Goal: Transaction & Acquisition: Purchase product/service

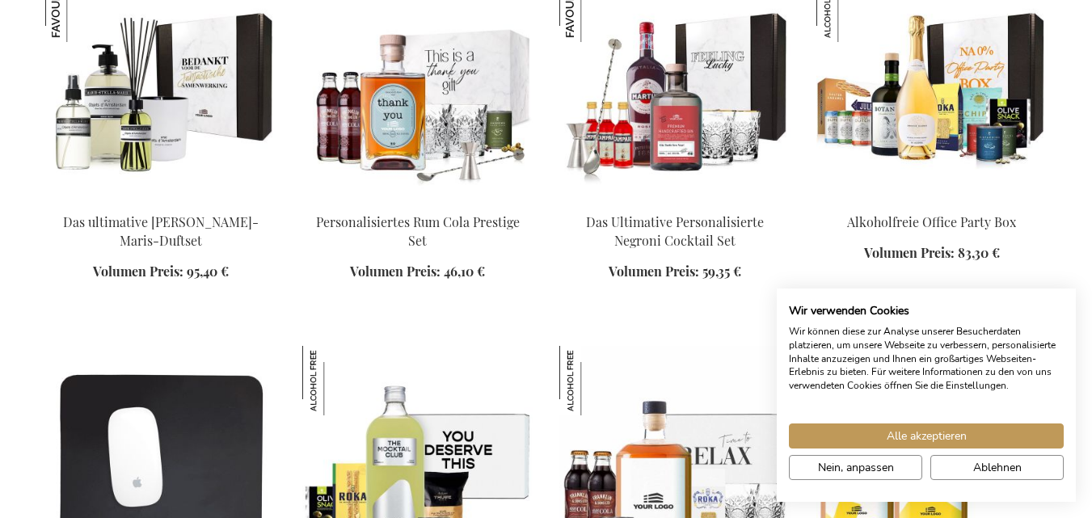
scroll to position [1910, 0]
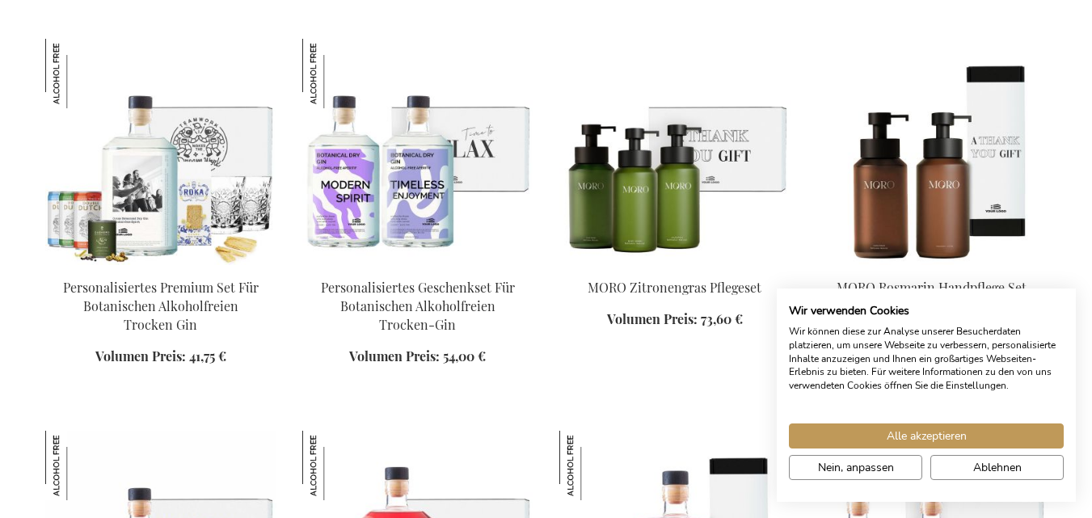
scroll to position [2768, 0]
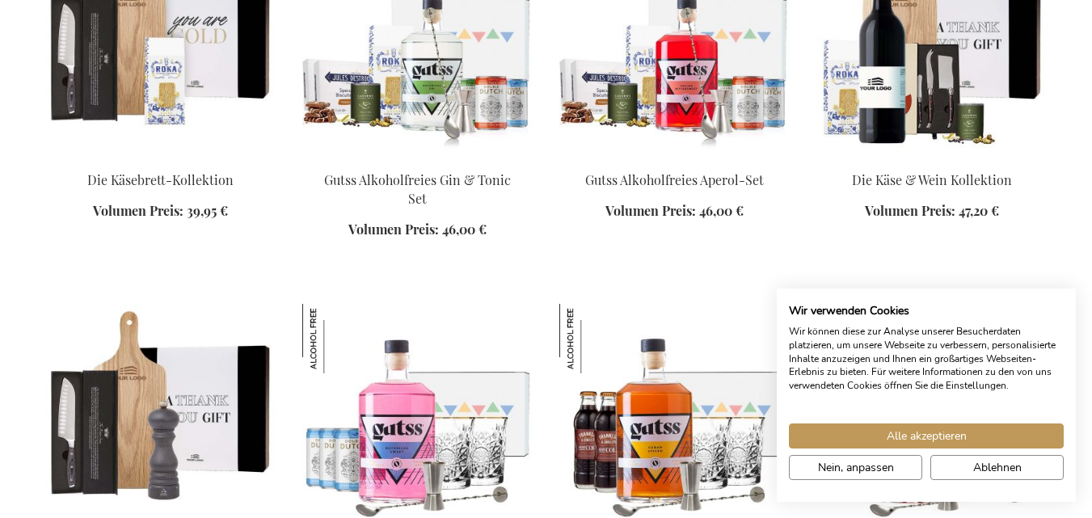
scroll to position [3634, 0]
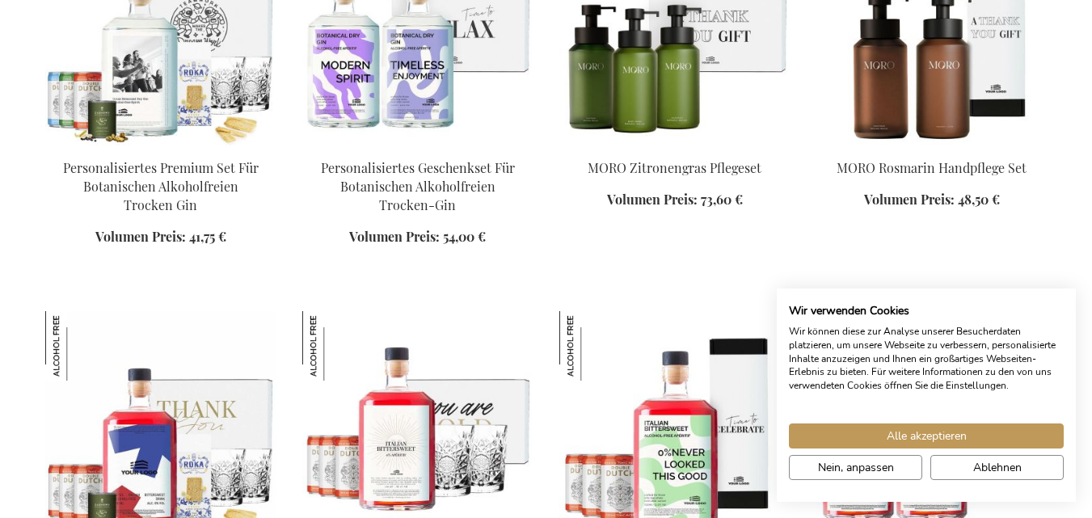
scroll to position [1967, 0]
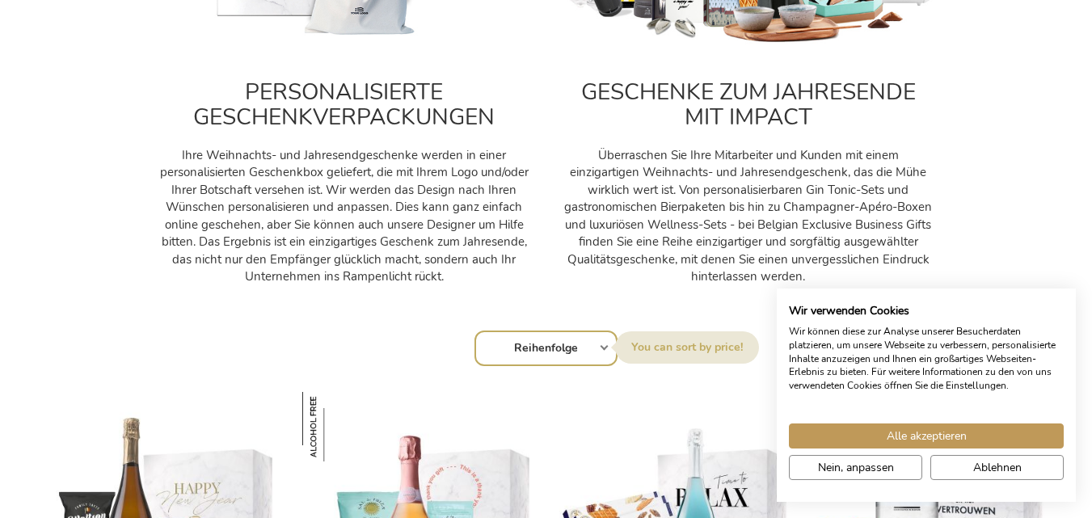
scroll to position [1203, 0]
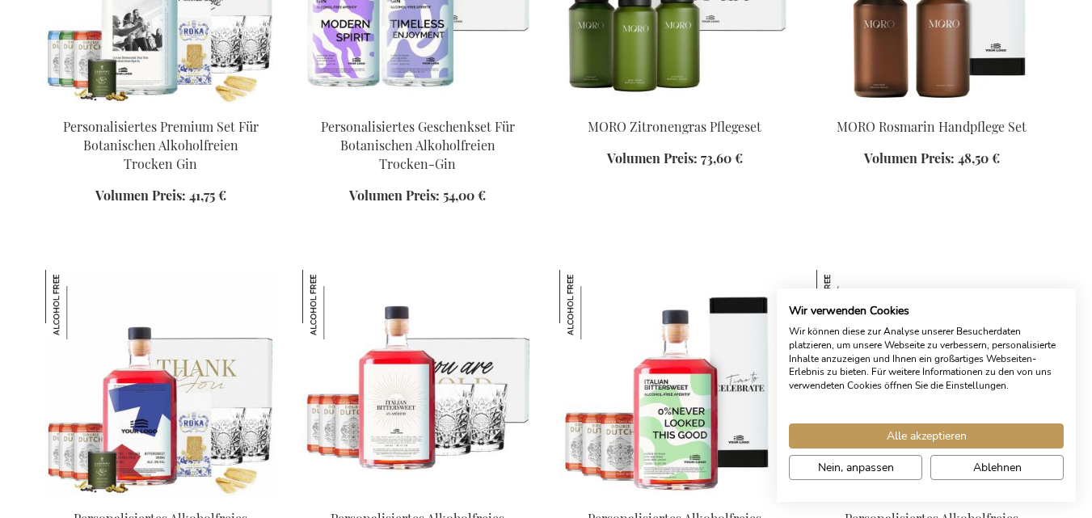
scroll to position [2906, 0]
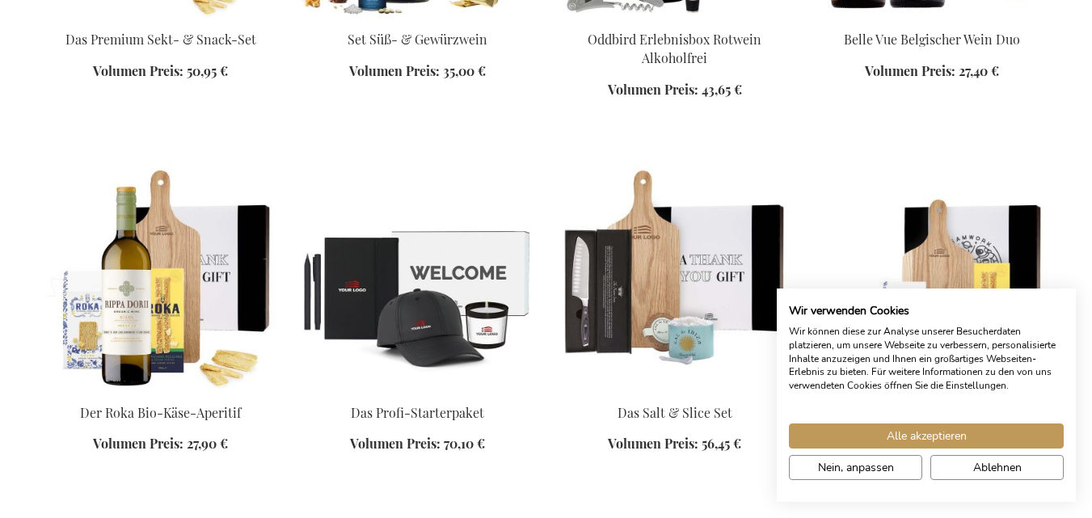
scroll to position [3087, 0]
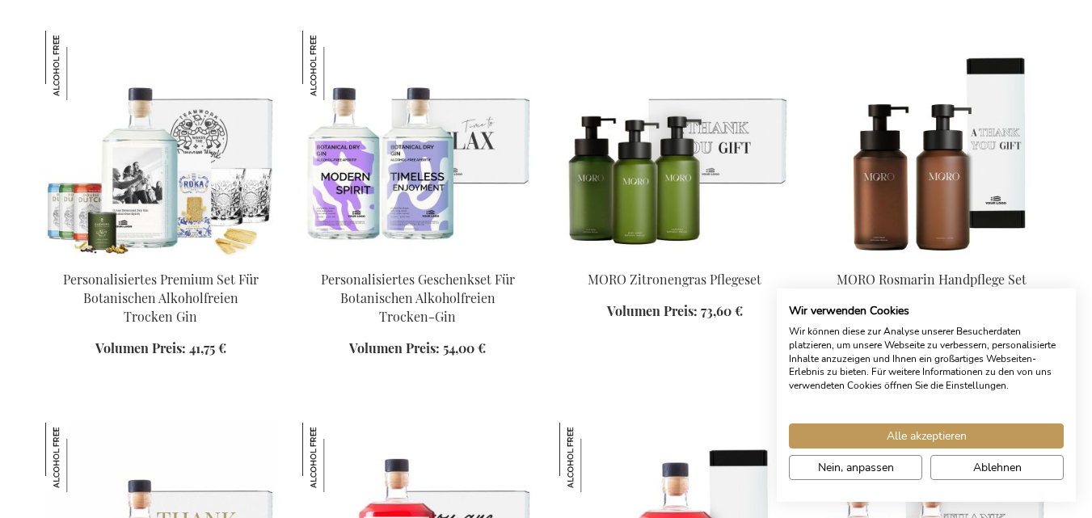
scroll to position [2070, 0]
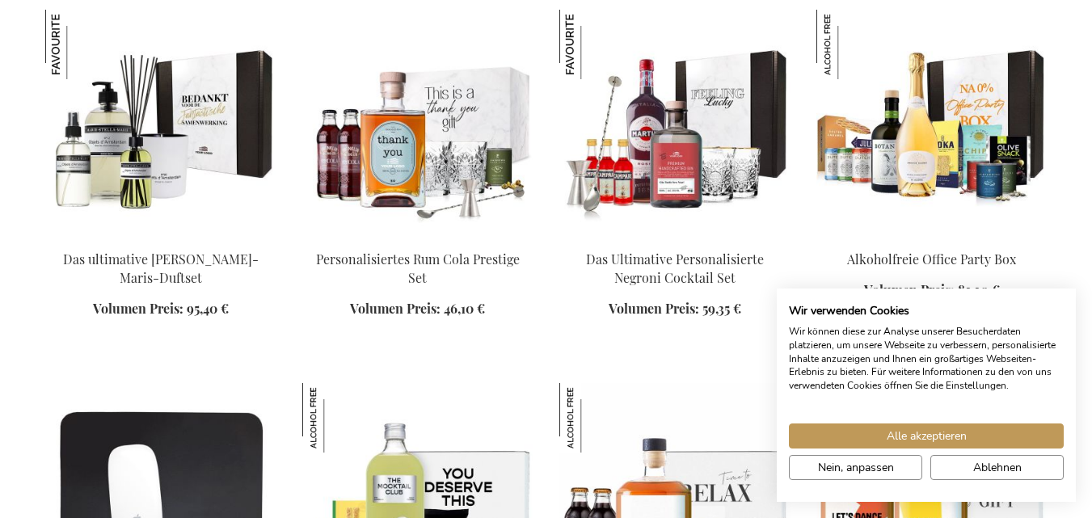
scroll to position [1329, 0]
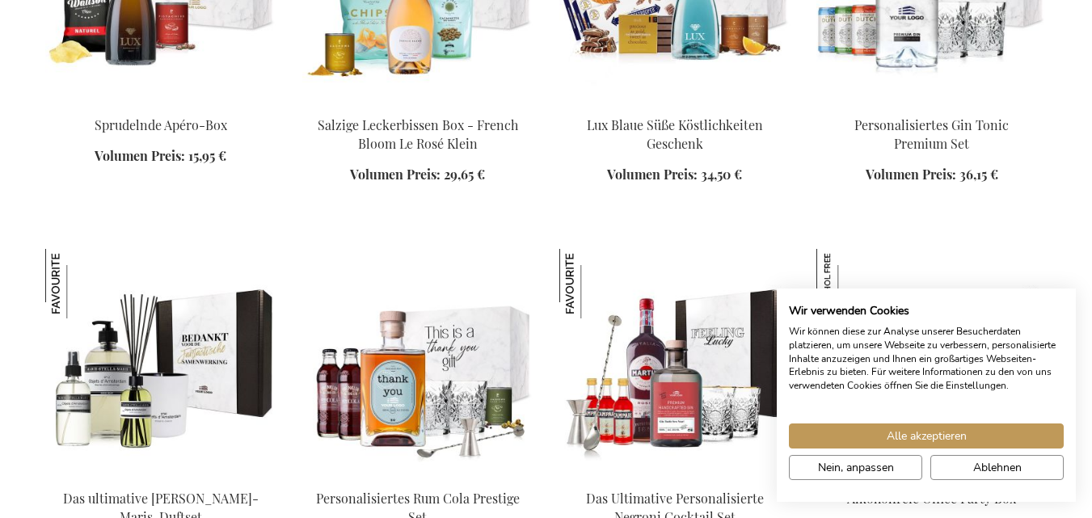
click at [648, 185] on div "In den Warenkorb" at bounding box center [674, 193] width 231 height 17
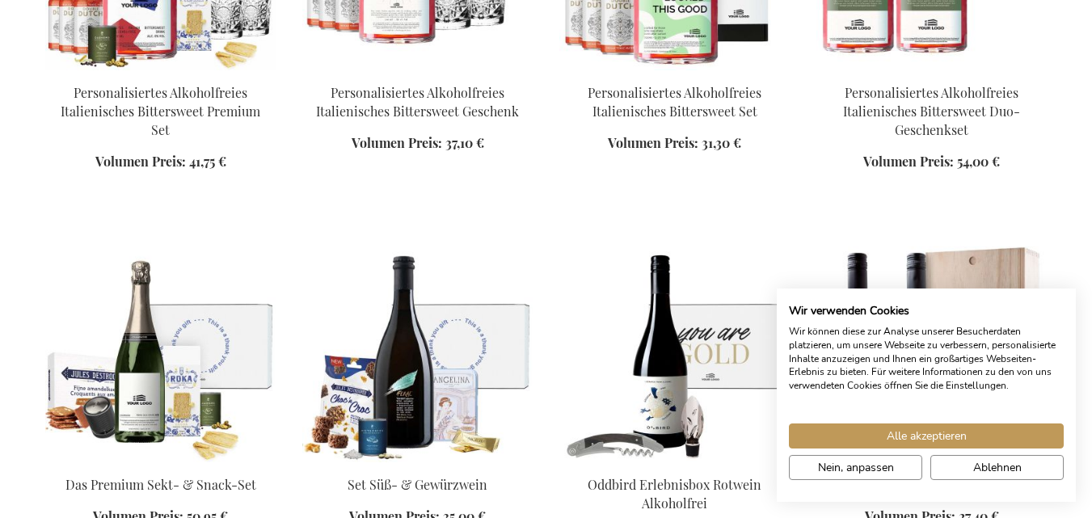
scroll to position [3285, 0]
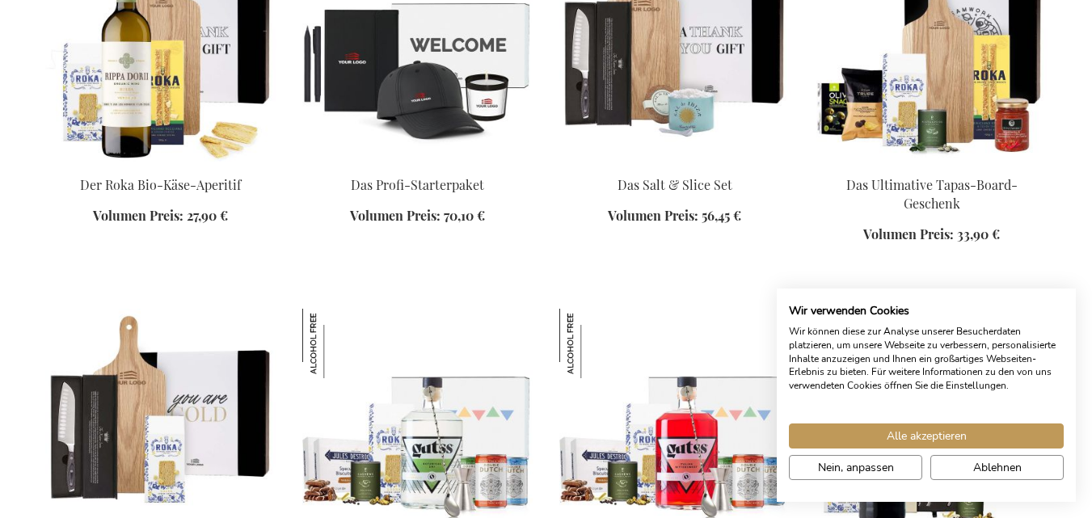
scroll to position [3944, 0]
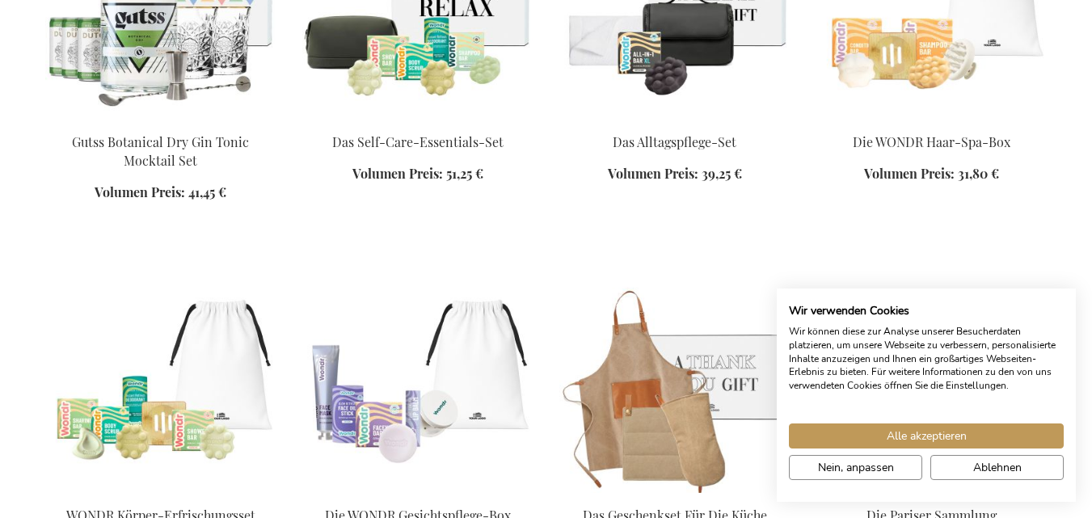
scroll to position [5172, 0]
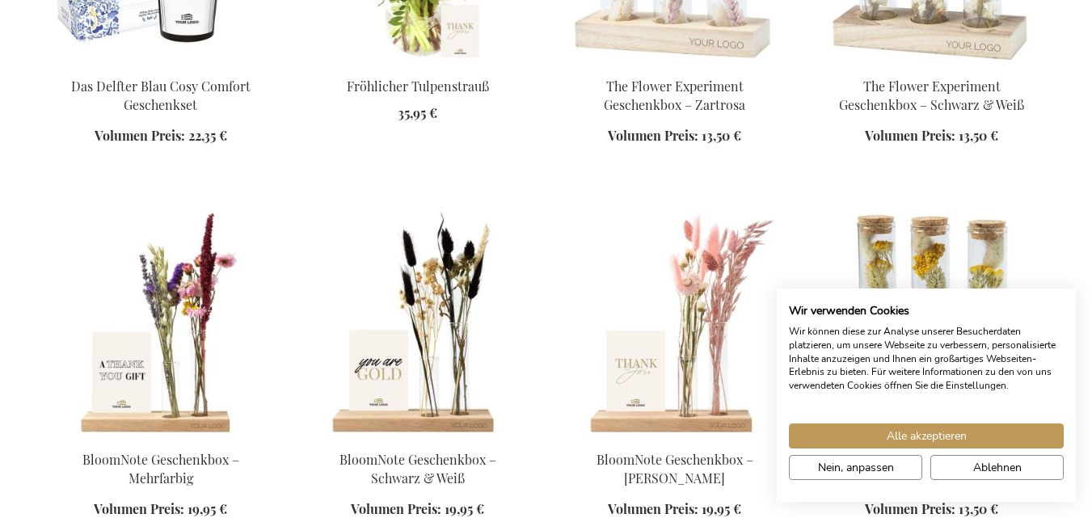
scroll to position [5947, 0]
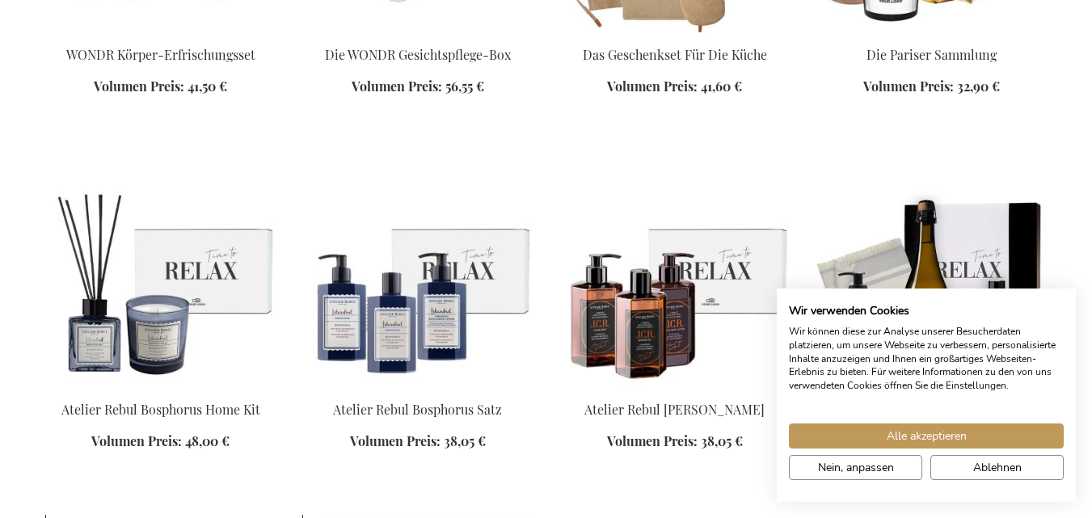
scroll to position [4650, 0]
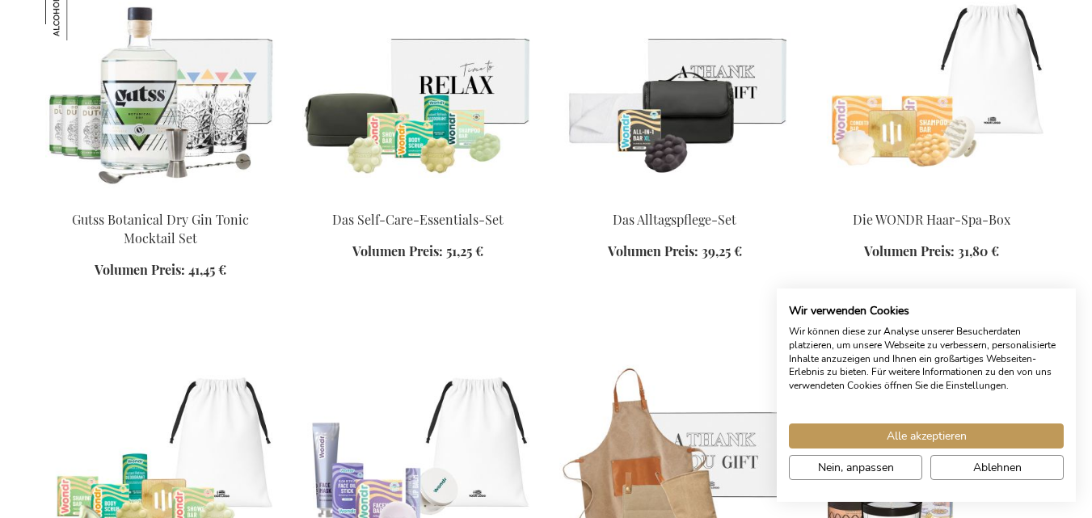
scroll to position [4150, 0]
